Goal: Task Accomplishment & Management: Manage account settings

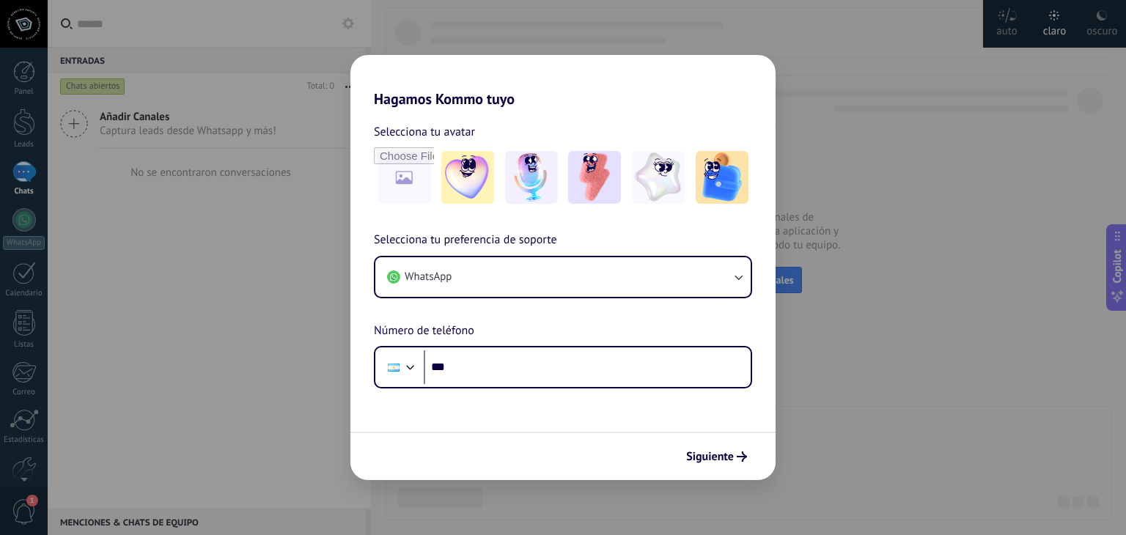
click at [24, 473] on div "Hagamos Kommo tuyo Selecciona tu avatar Selecciona tu preferencia de soporte Wh…" at bounding box center [563, 267] width 1126 height 535
click at [880, 381] on div "Hagamos Kommo tuyo Selecciona tu avatar Selecciona tu preferencia de soporte Wh…" at bounding box center [563, 267] width 1126 height 535
click at [725, 469] on button "Siguiente" at bounding box center [717, 456] width 74 height 25
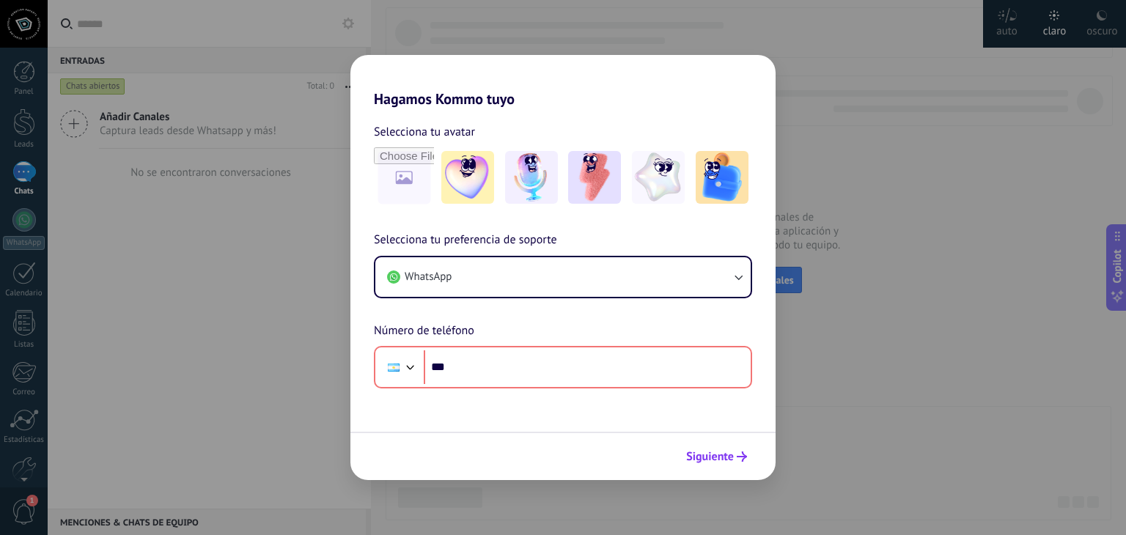
click at [722, 462] on span "Siguiente" at bounding box center [710, 457] width 48 height 10
click at [173, 318] on div "Hagamos Kommo tuyo Selecciona tu avatar Selecciona tu preferencia de soporte Wh…" at bounding box center [563, 267] width 1126 height 535
click at [260, 10] on div "Hagamos Kommo tuyo Selecciona tu avatar Selecciona tu preferencia de soporte Wh…" at bounding box center [563, 267] width 1126 height 535
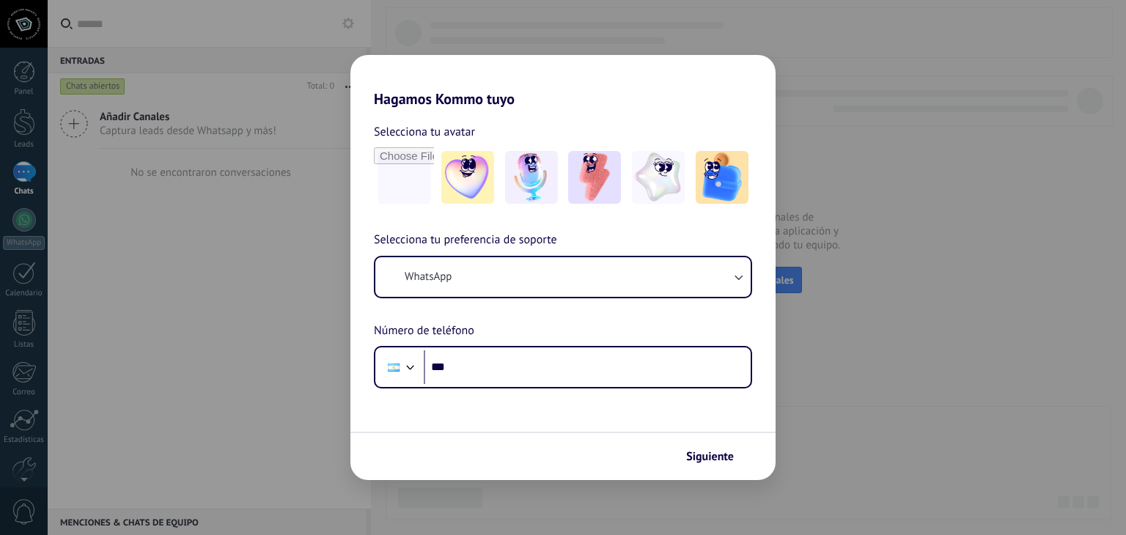
click at [29, 26] on div "Hagamos Kommo tuyo Selecciona tu avatar Selecciona tu preferencia de soporte Wh…" at bounding box center [563, 267] width 1126 height 535
click at [444, 424] on form "Selecciona tu avatar Selecciona tu preferencia de soporte WhatsApp Número de te…" at bounding box center [563, 294] width 425 height 373
click at [1018, 289] on div "Hagamos Kommo tuyo Selecciona tu avatar Selecciona tu preferencia de soporte Wh…" at bounding box center [563, 267] width 1126 height 535
click at [263, 205] on div "Hagamos Kommo tuyo Selecciona tu avatar Selecciona tu preferencia de soporte Wh…" at bounding box center [563, 267] width 1126 height 535
click at [401, 168] on input "file" at bounding box center [403, 177] width 57 height 57
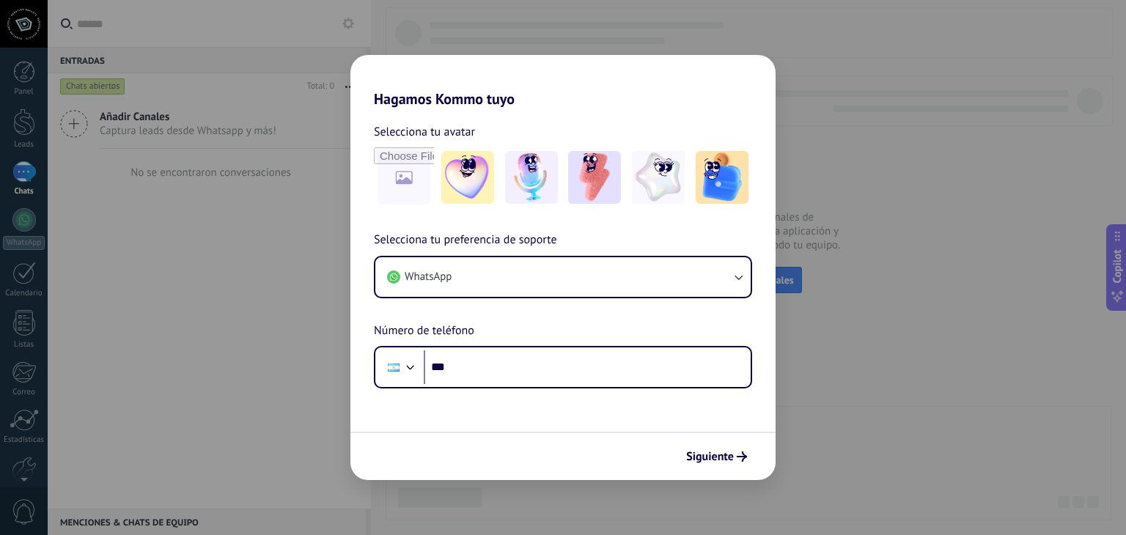
click at [21, 27] on div "Hagamos Kommo tuyo Selecciona tu avatar Selecciona tu preferencia de soporte Wh…" at bounding box center [563, 267] width 1126 height 535
click at [312, 235] on div "Hagamos Kommo tuyo Selecciona tu avatar Selecciona tu preferencia de soporte Wh…" at bounding box center [563, 267] width 1126 height 535
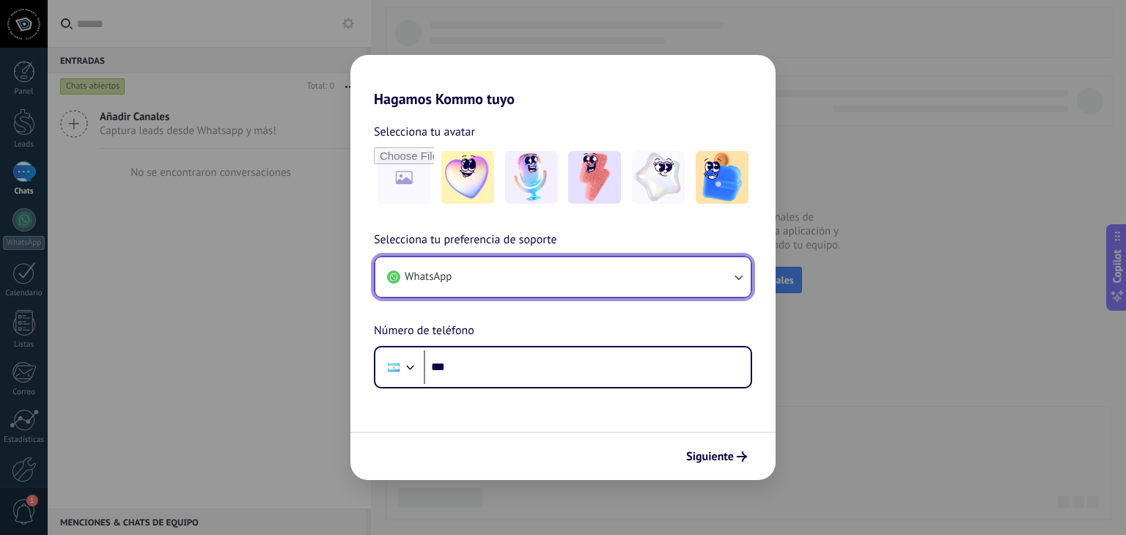
click at [488, 274] on button "WhatsApp" at bounding box center [562, 277] width 375 height 40
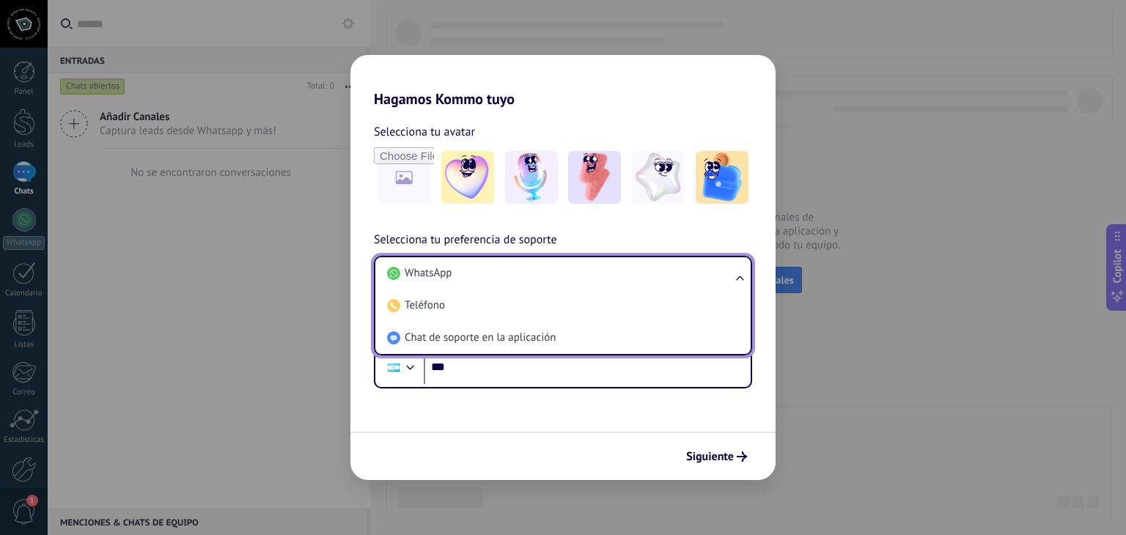
click at [488, 274] on li "WhatsApp" at bounding box center [560, 273] width 358 height 32
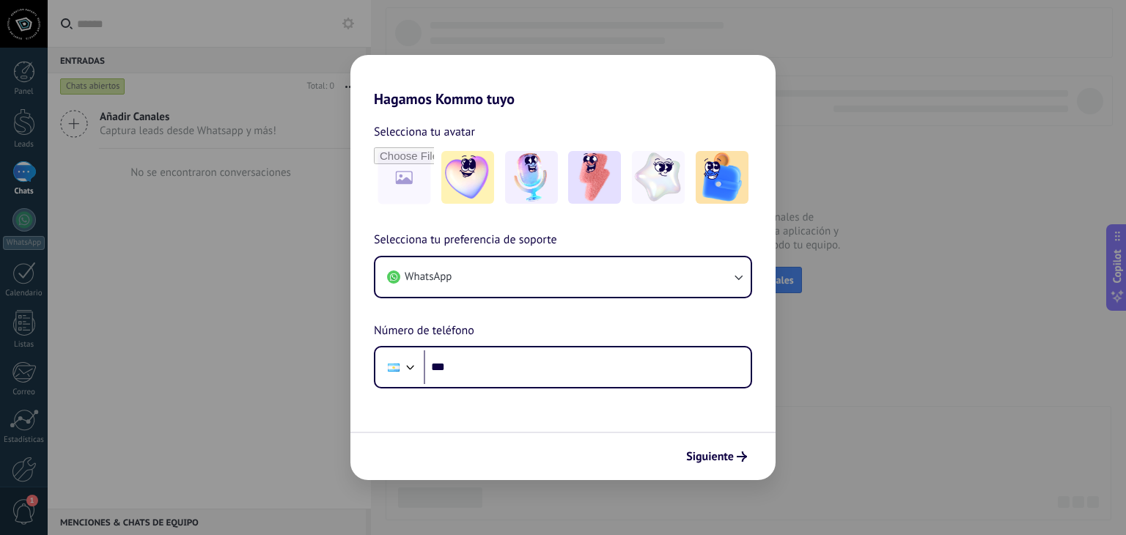
click at [305, 318] on div "Hagamos Kommo tuyo Selecciona tu avatar Selecciona tu preferencia de soporte Wh…" at bounding box center [563, 267] width 1126 height 535
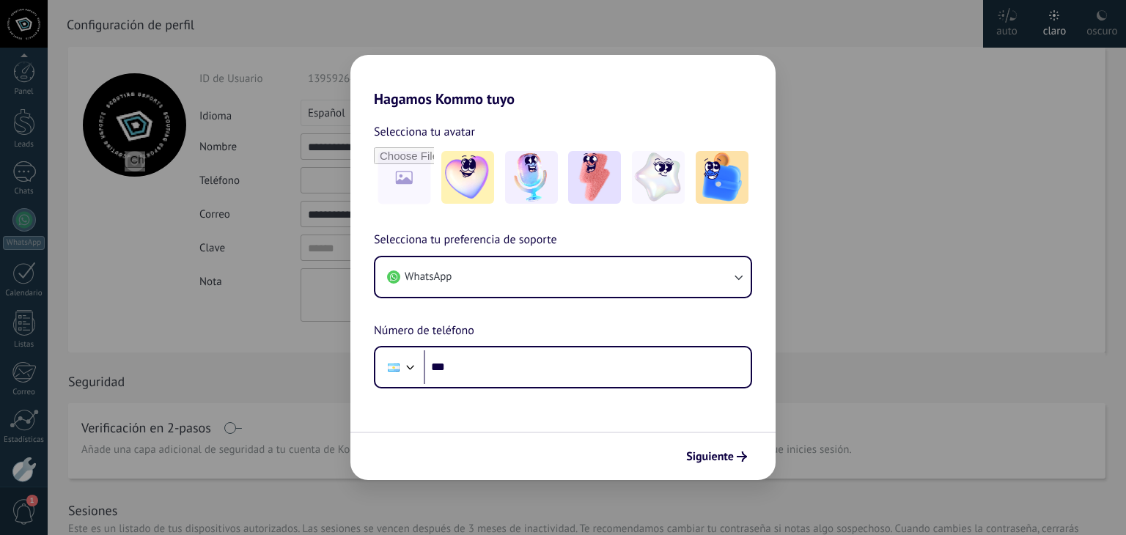
click at [334, 356] on div "Hagamos Kommo tuyo Selecciona tu avatar Selecciona tu preferencia de soporte Wh…" at bounding box center [563, 267] width 1126 height 535
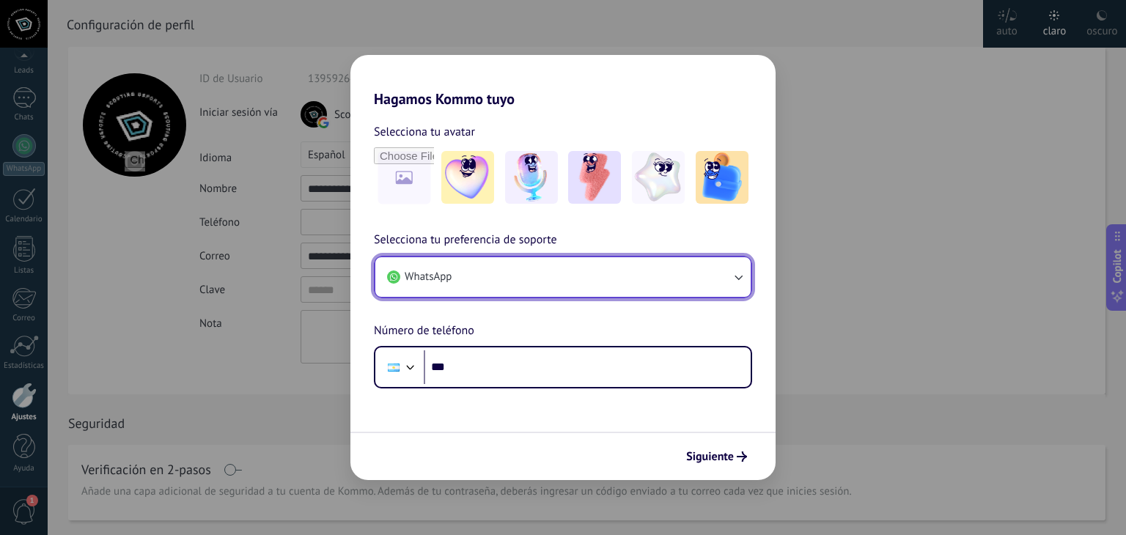
click at [707, 276] on button "WhatsApp" at bounding box center [562, 277] width 375 height 40
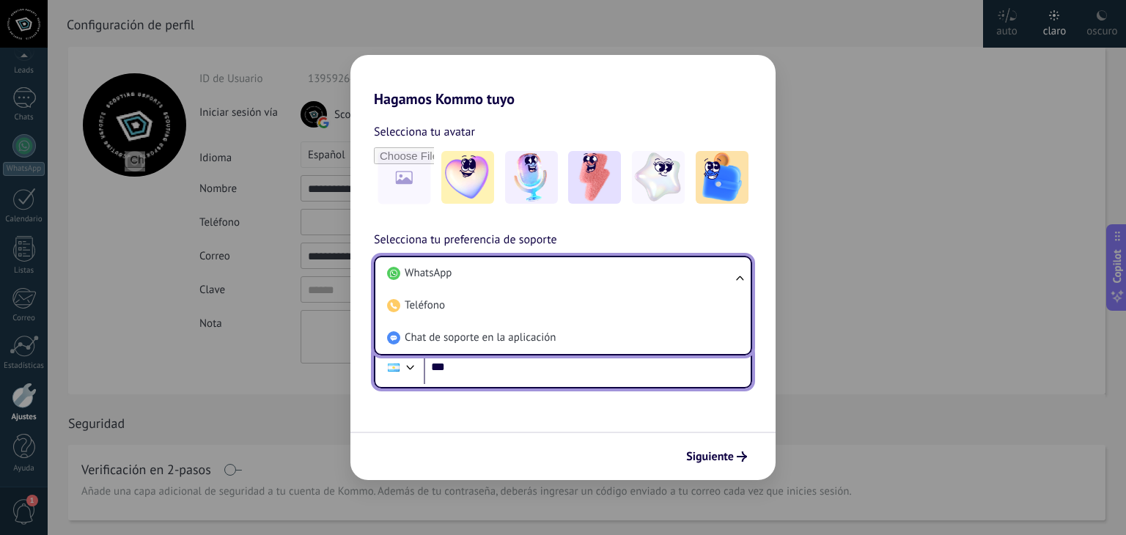
click at [643, 372] on input "***" at bounding box center [587, 368] width 327 height 34
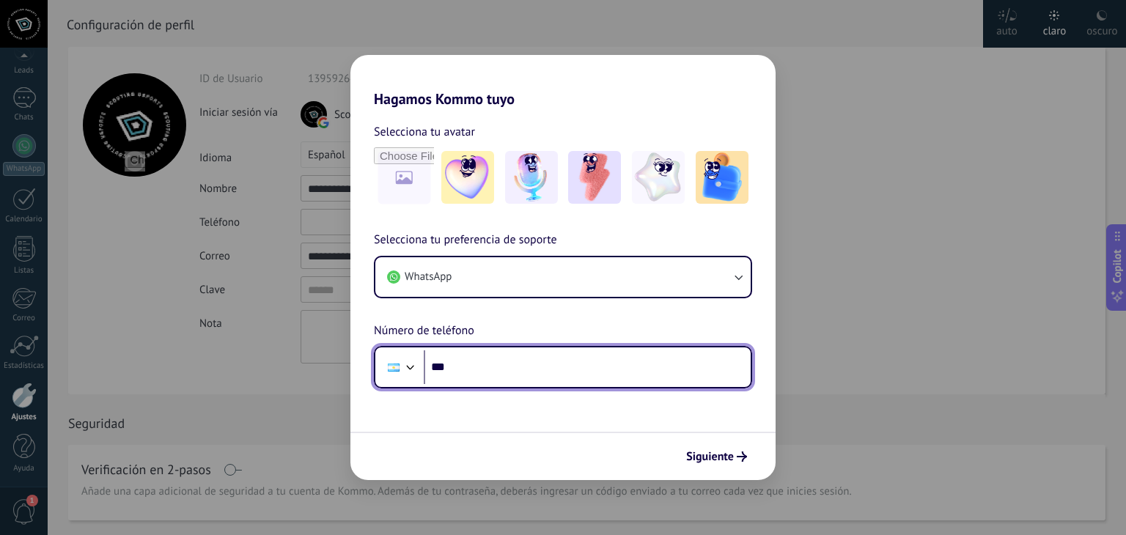
click at [654, 372] on input "***" at bounding box center [587, 368] width 327 height 34
type input "**********"
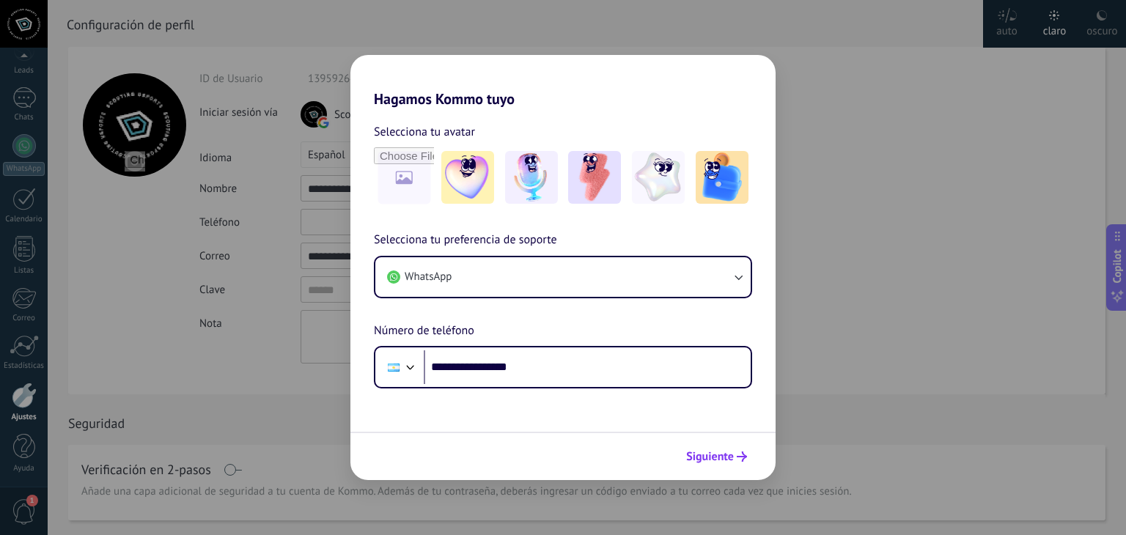
click at [720, 452] on span "Siguiente" at bounding box center [710, 457] width 48 height 10
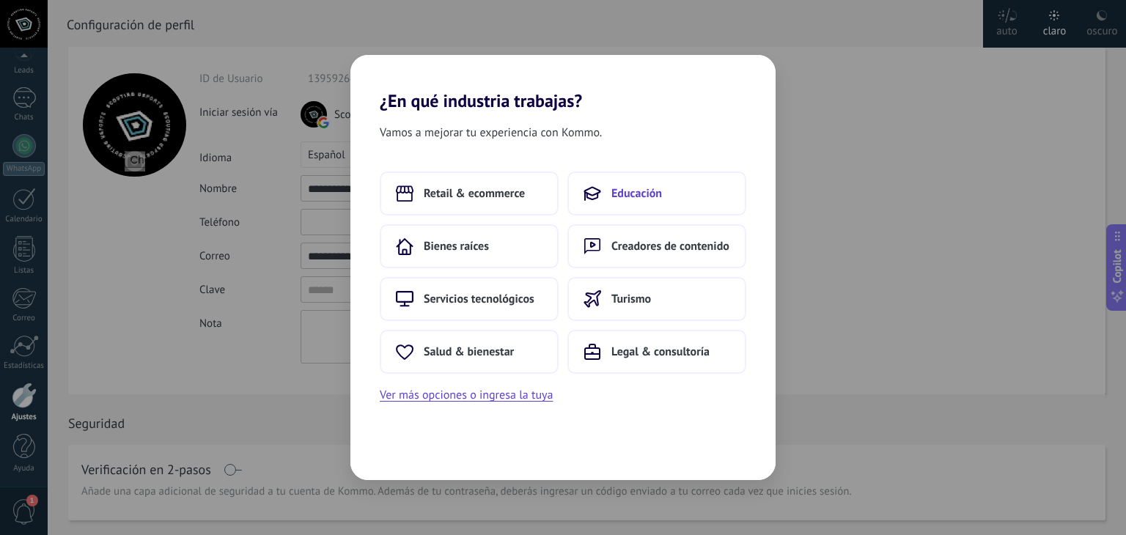
click at [626, 197] on span "Educación" at bounding box center [637, 193] width 51 height 15
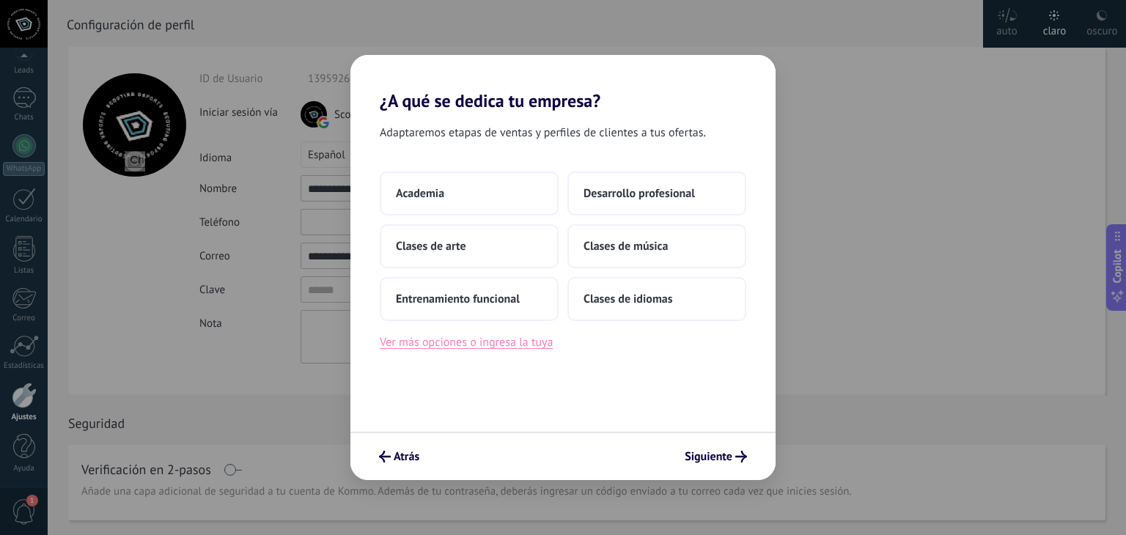
click at [505, 342] on button "Ver más opciones o ingresa la tuya" at bounding box center [466, 342] width 173 height 19
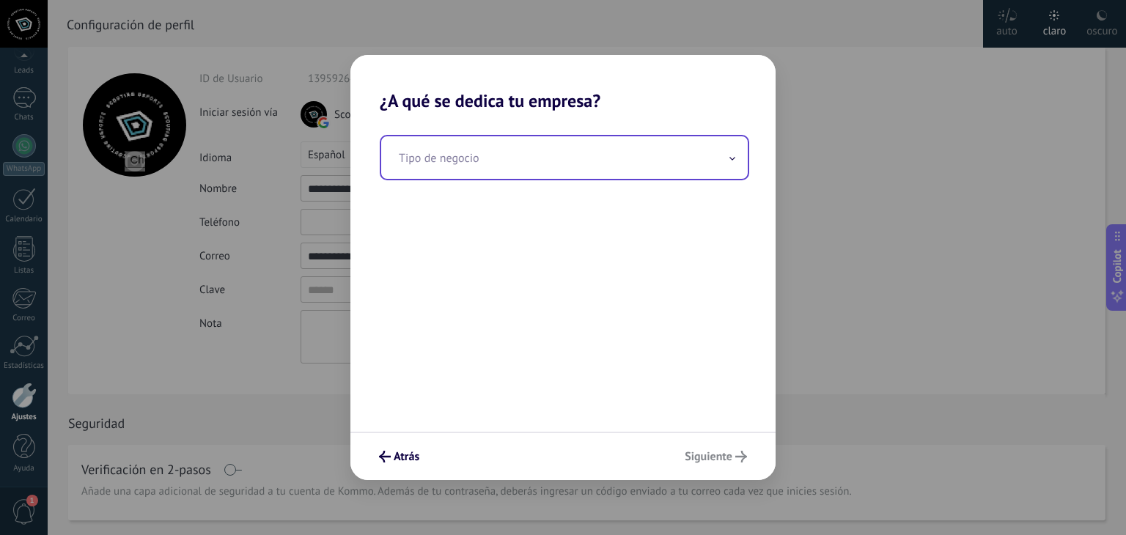
click at [528, 177] on input "text" at bounding box center [564, 157] width 367 height 43
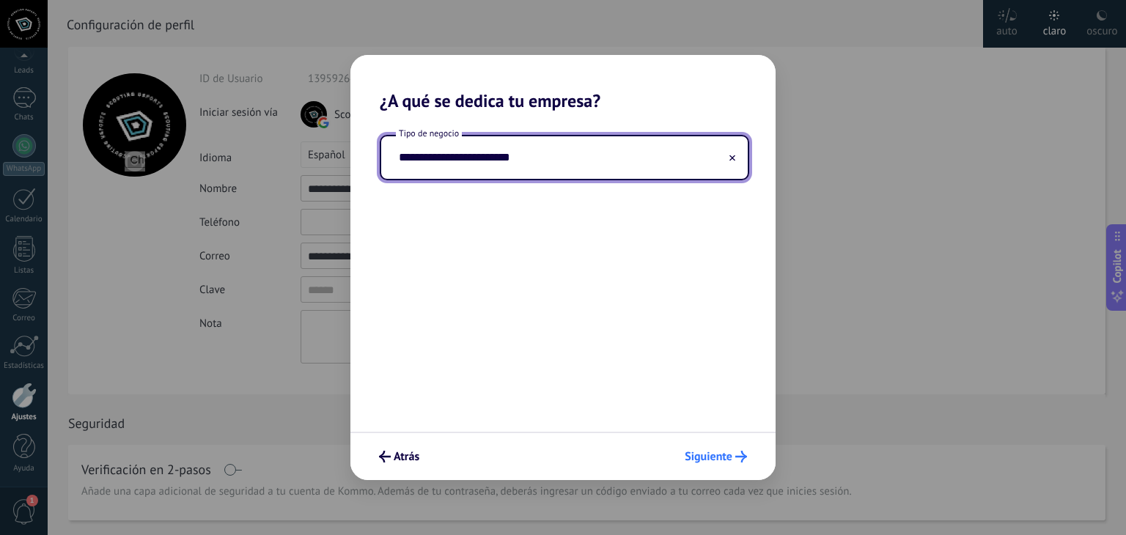
type input "**********"
click at [736, 458] on icon "submit" at bounding box center [742, 457] width 12 height 12
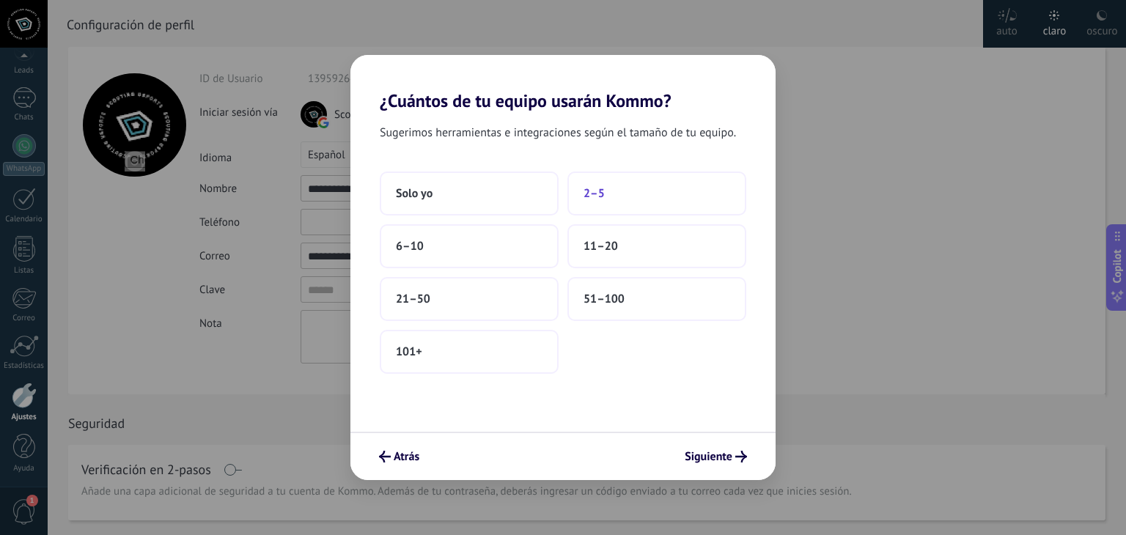
click at [609, 194] on button "2–5" at bounding box center [657, 194] width 179 height 44
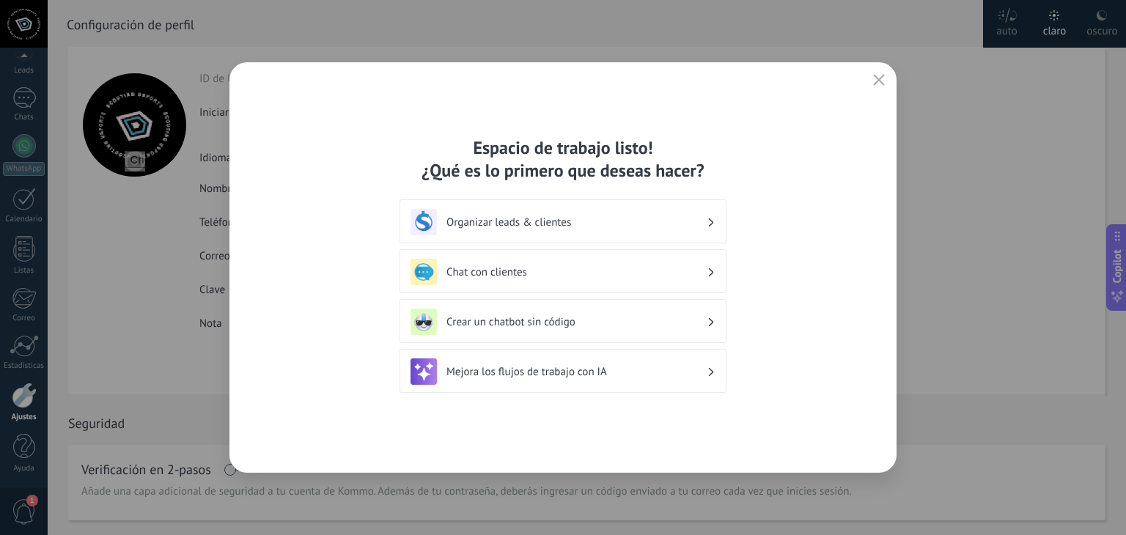
click at [597, 273] on h3 "Chat con clientes" at bounding box center [577, 272] width 260 height 14
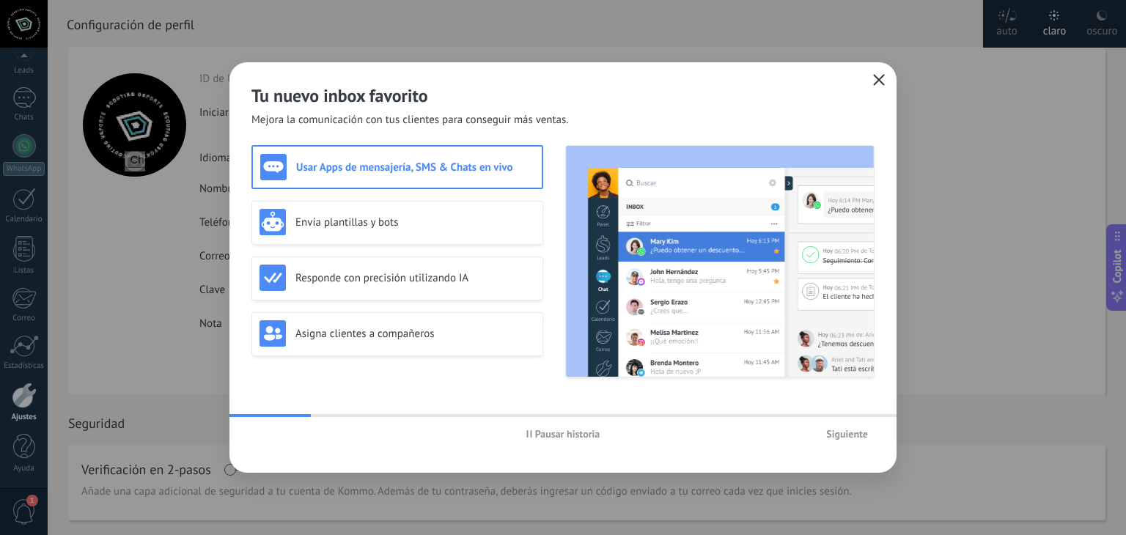
click at [881, 81] on icon "button" at bounding box center [879, 80] width 12 height 12
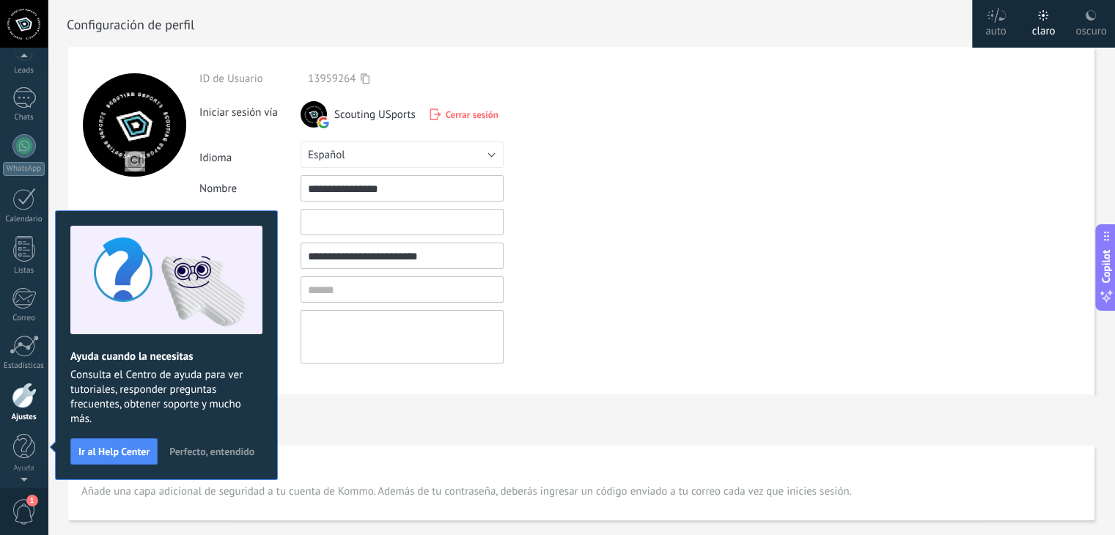
scroll to position [7, 0]
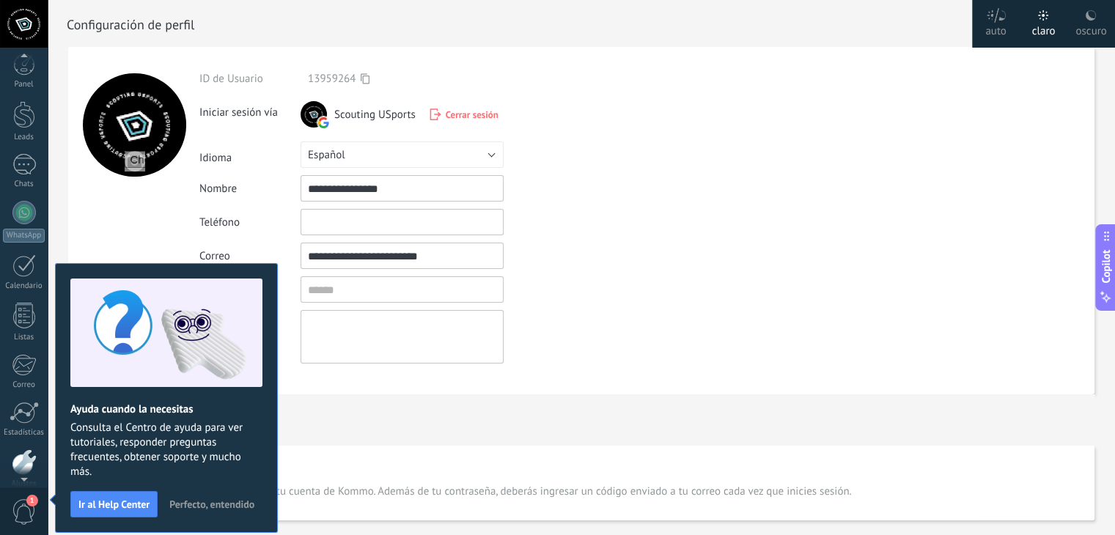
click at [184, 499] on span "Perfecto, entendido" at bounding box center [211, 504] width 85 height 10
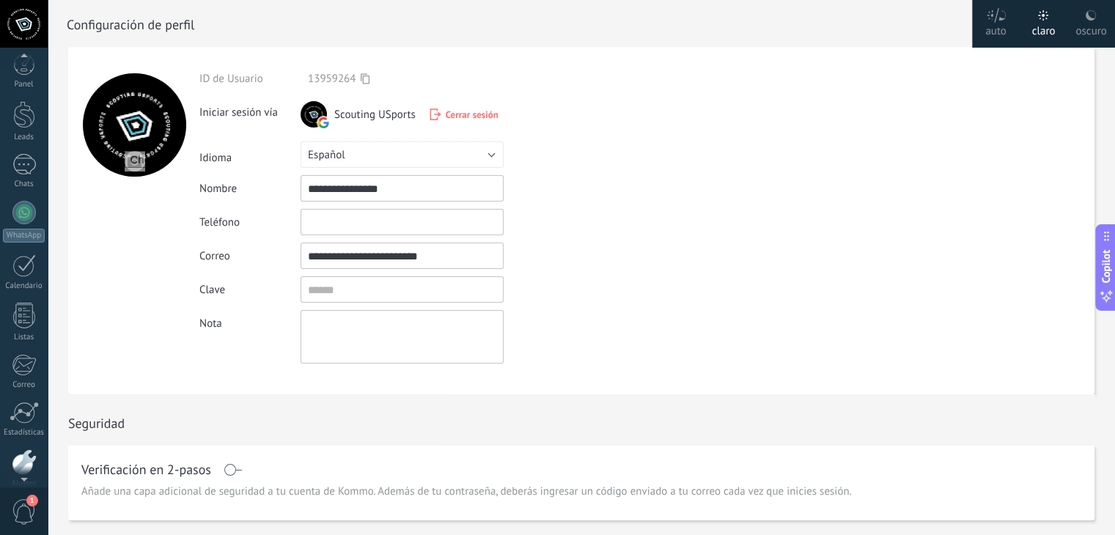
click at [369, 219] on input "text" at bounding box center [402, 222] width 203 height 26
click at [472, 117] on span "Cerrar sesión" at bounding box center [472, 115] width 53 height 12
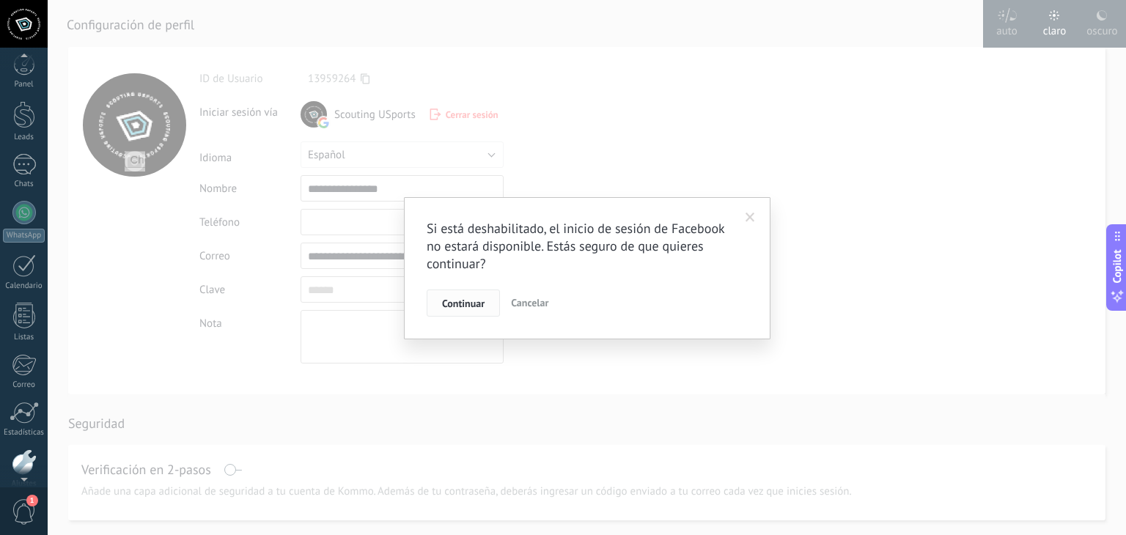
click at [461, 294] on button "Continuar" at bounding box center [463, 304] width 73 height 28
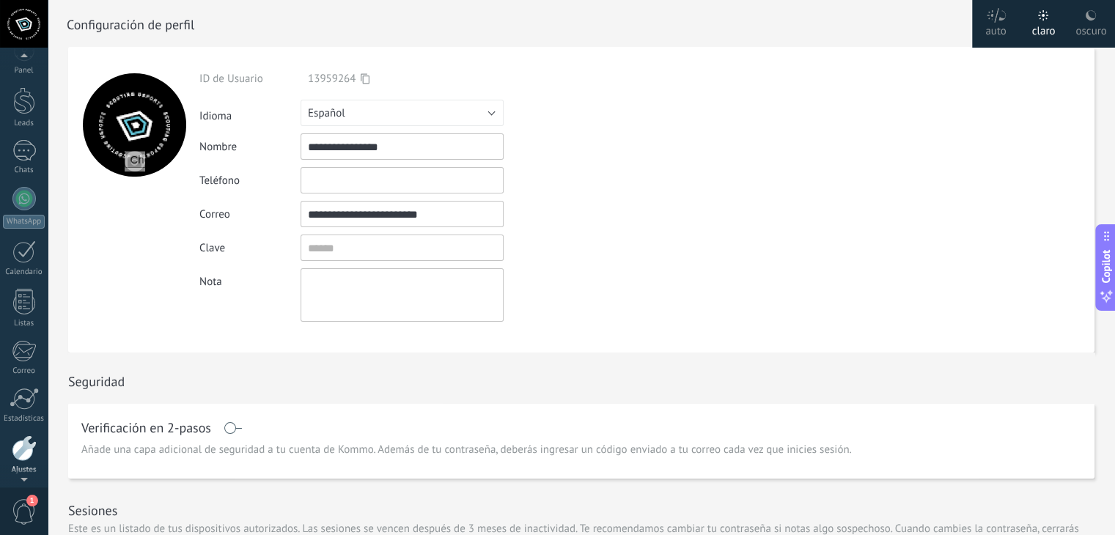
scroll to position [23, 0]
click at [21, 438] on div at bounding box center [24, 446] width 25 height 26
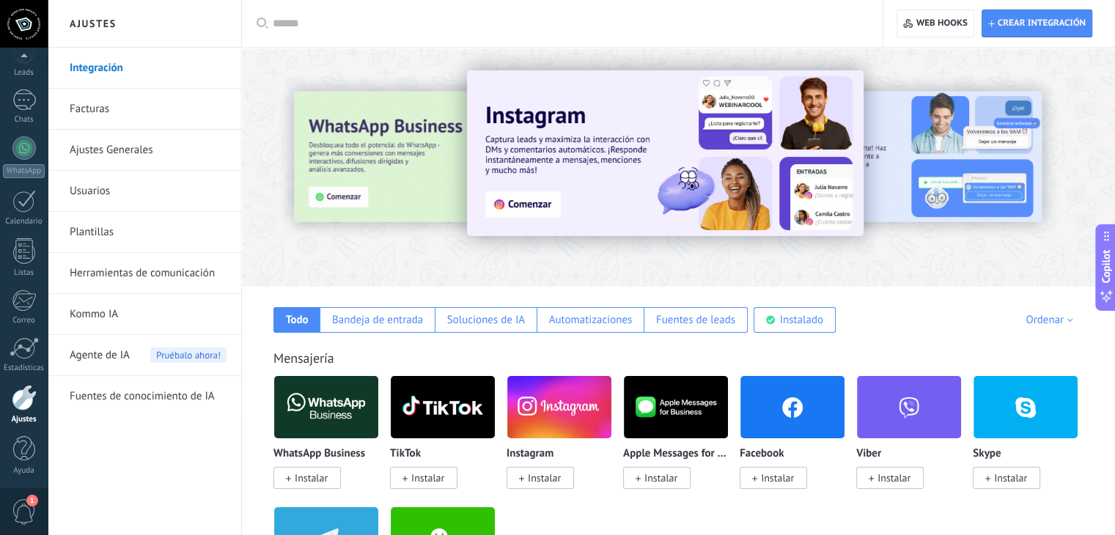
scroll to position [74, 0]
